Goal: Find specific page/section

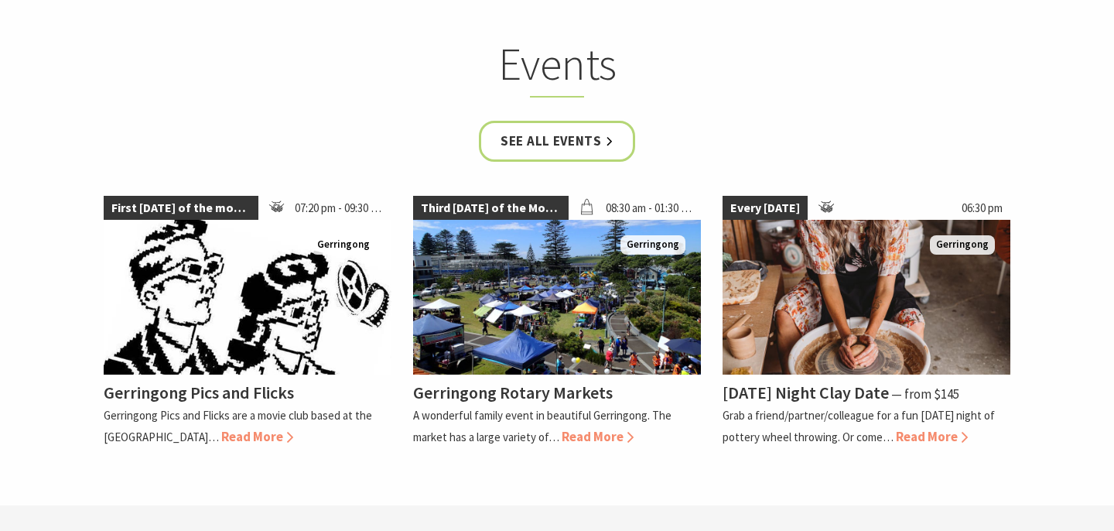
scroll to position [3030, 0]
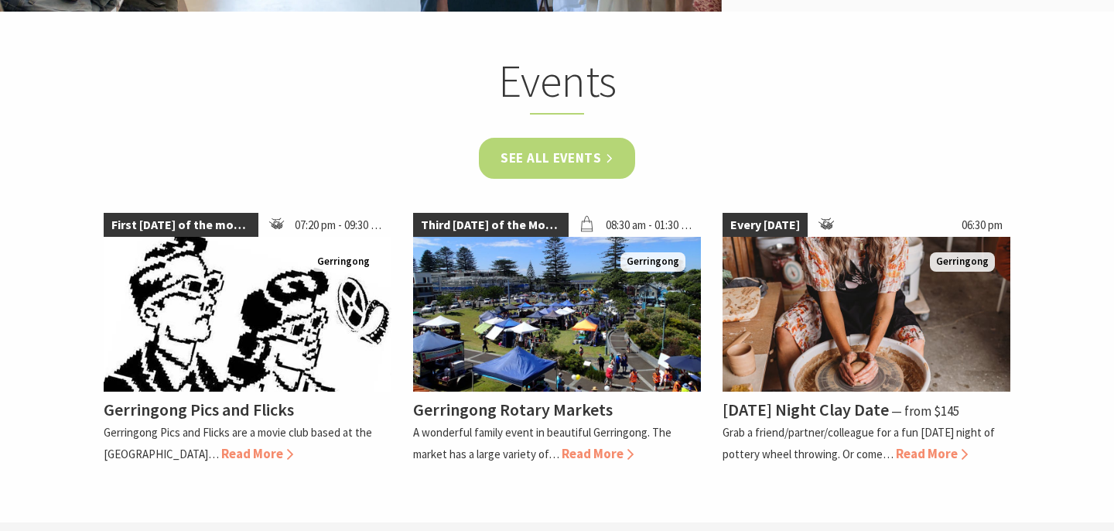
click at [562, 138] on link "See all Events" at bounding box center [557, 158] width 156 height 41
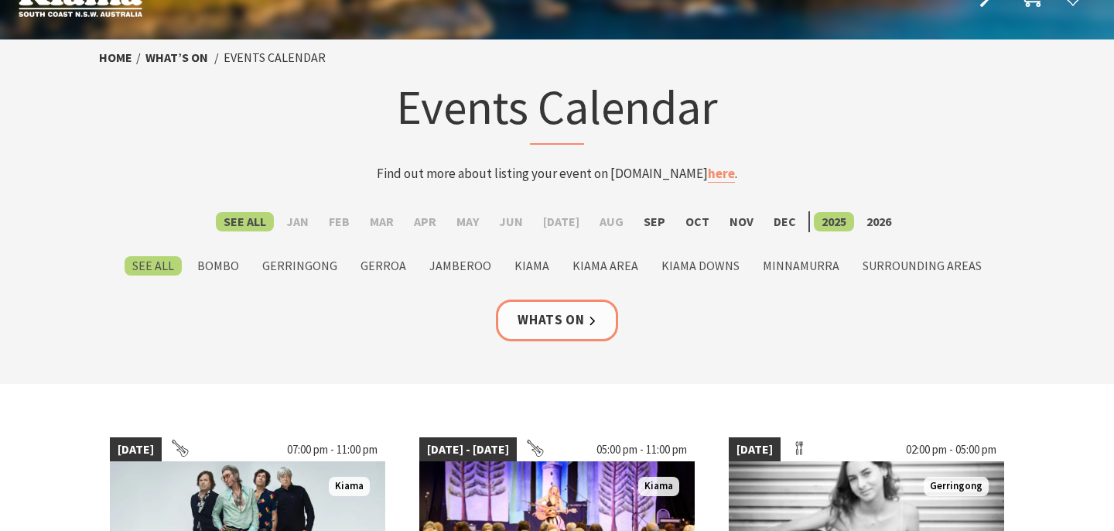
scroll to position [45, 0]
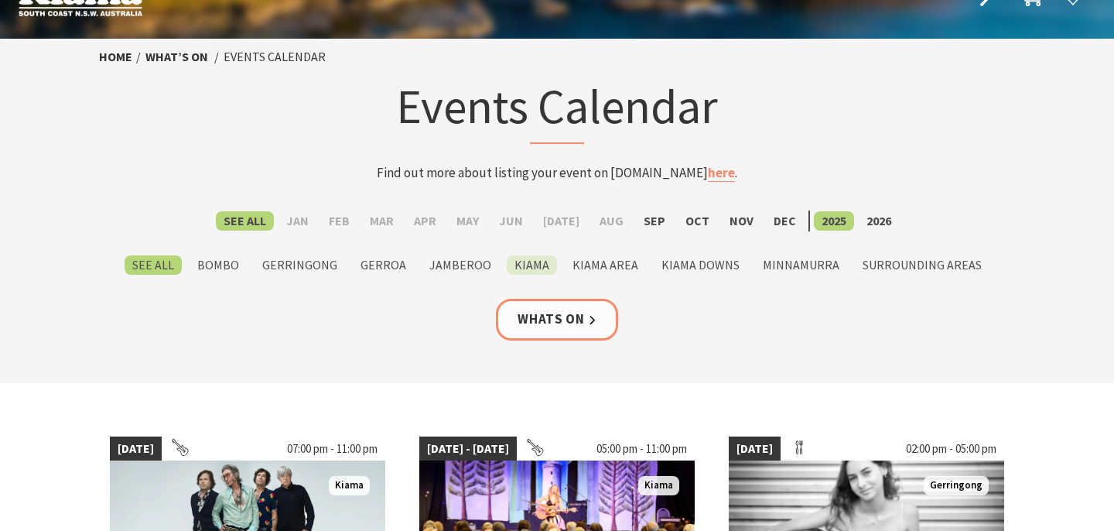
click at [532, 273] on label "Kiama" at bounding box center [532, 264] width 50 height 19
click at [0, 0] on input "Kiama" at bounding box center [0, 0] width 0 height 0
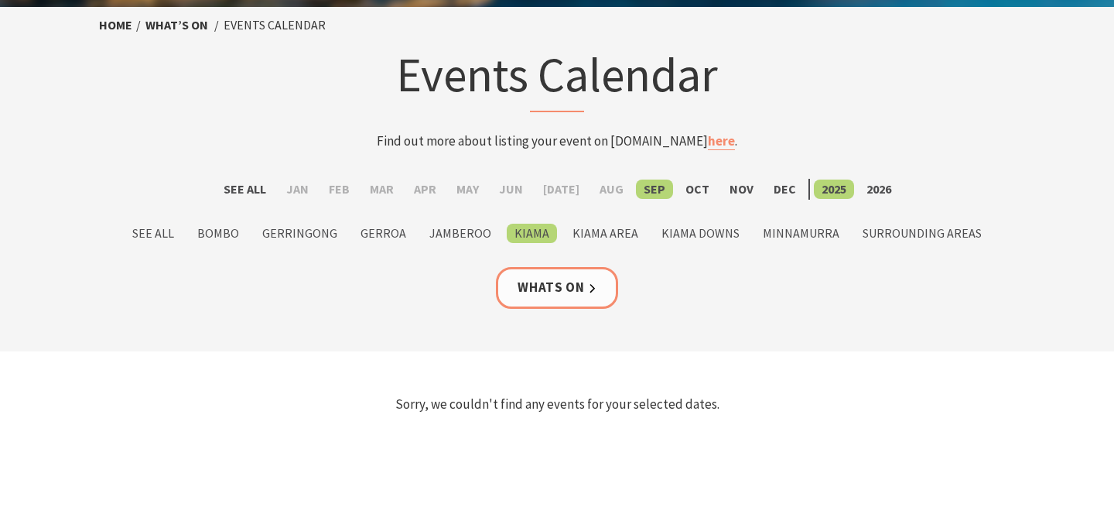
scroll to position [204, 0]
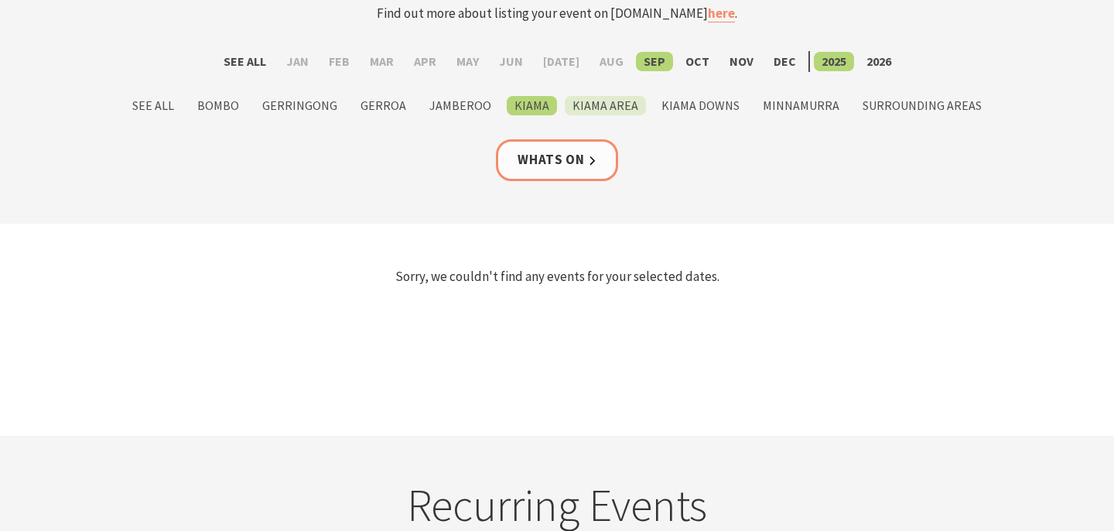
click at [596, 111] on label "Kiama Area" at bounding box center [605, 105] width 81 height 19
click at [0, 0] on input "Kiama Area" at bounding box center [0, 0] width 0 height 0
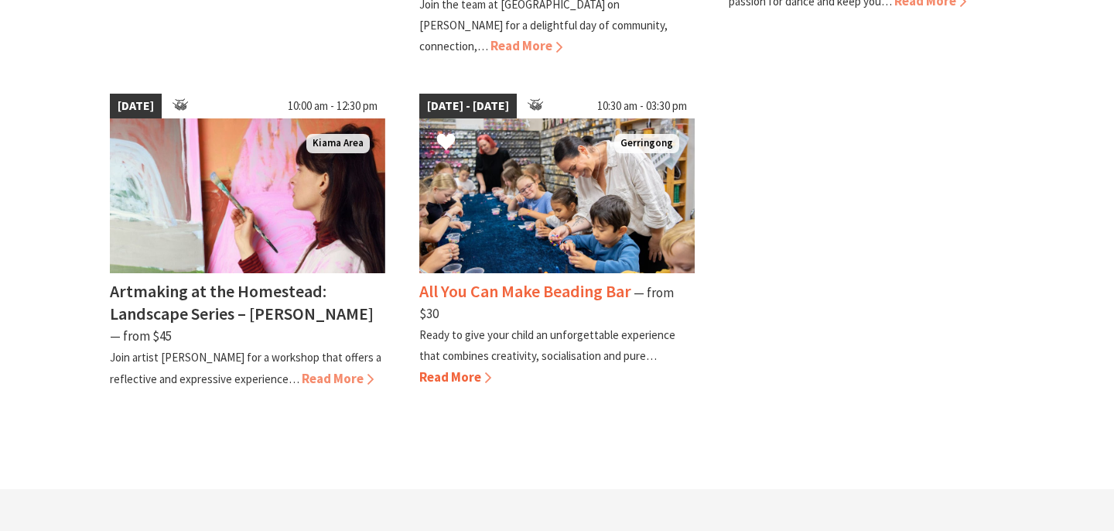
scroll to position [841, 0]
